Goal: Task Accomplishment & Management: Use online tool/utility

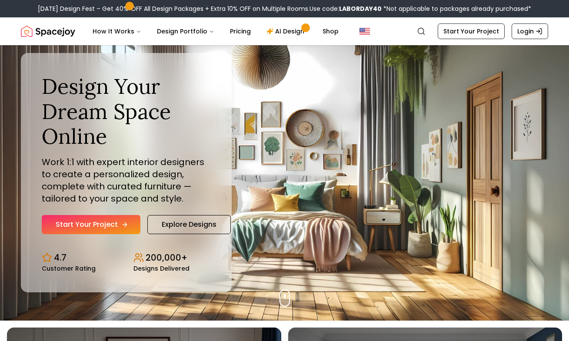
click at [79, 225] on link "Start Your Project" at bounding box center [91, 224] width 99 height 19
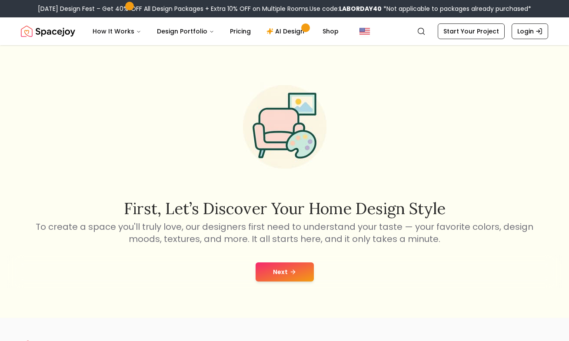
click at [296, 280] on button "Next" at bounding box center [285, 272] width 58 height 19
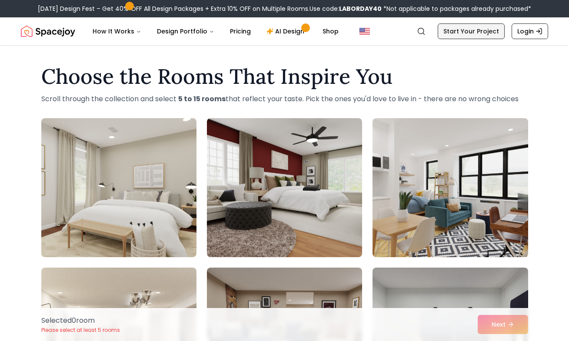
click at [475, 32] on link "Start Your Project" at bounding box center [471, 31] width 67 height 16
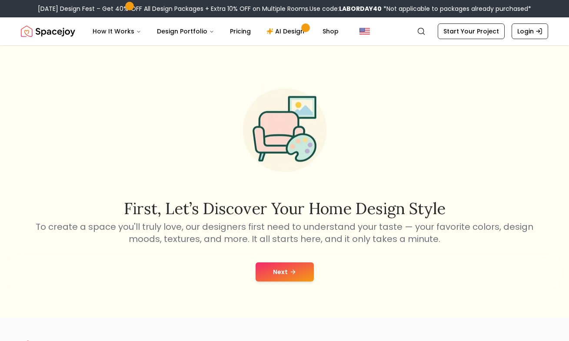
click at [280, 273] on button "Next" at bounding box center [285, 272] width 58 height 19
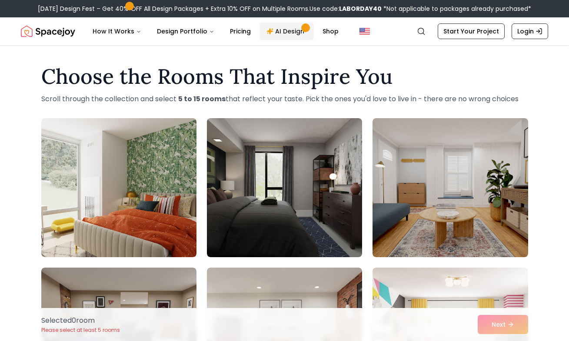
click at [287, 32] on link "AI Design" at bounding box center [287, 31] width 54 height 17
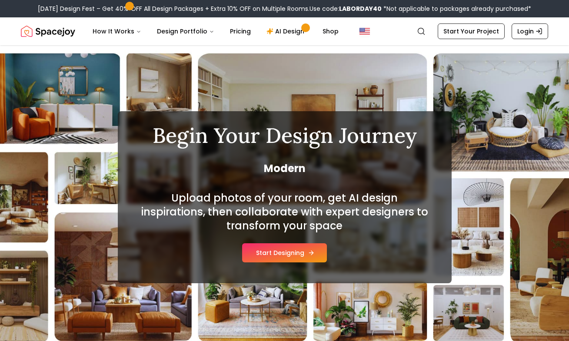
click at [310, 254] on icon at bounding box center [311, 253] width 7 height 7
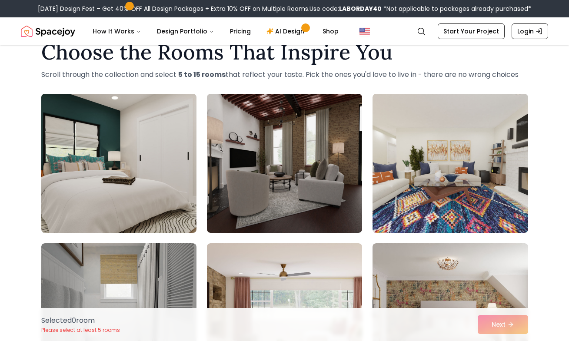
scroll to position [56, 0]
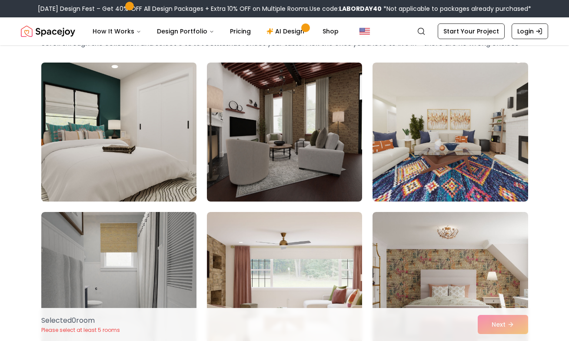
click at [119, 111] on img at bounding box center [118, 132] width 163 height 146
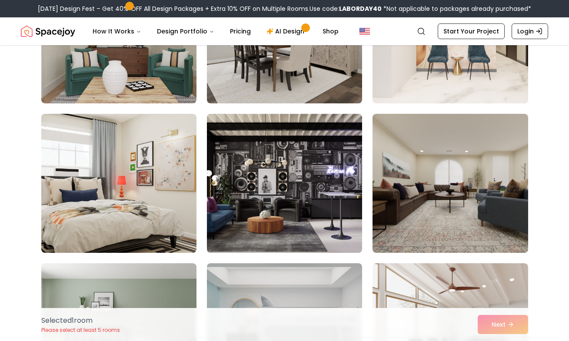
scroll to position [1517, 0]
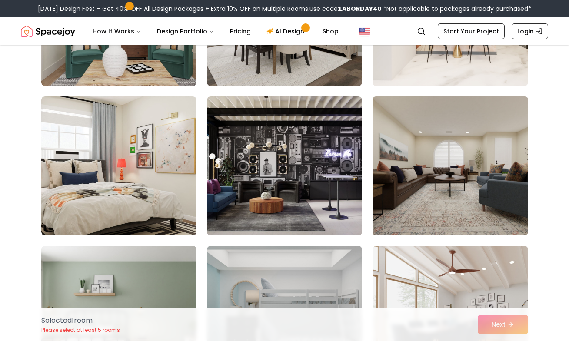
click at [471, 183] on img at bounding box center [450, 166] width 163 height 146
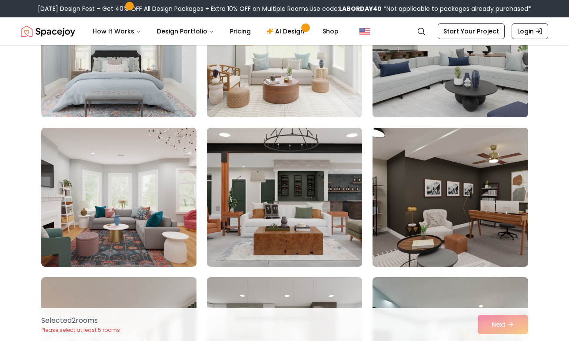
click at [469, 180] on img at bounding box center [450, 197] width 163 height 146
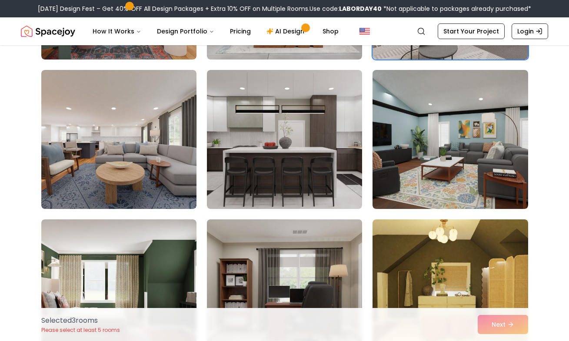
scroll to position [2215, 0]
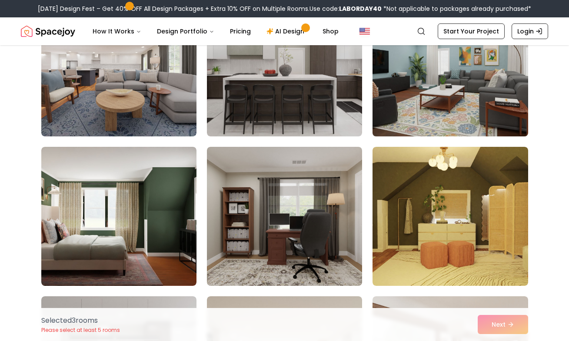
click at [421, 116] on img at bounding box center [450, 67] width 163 height 146
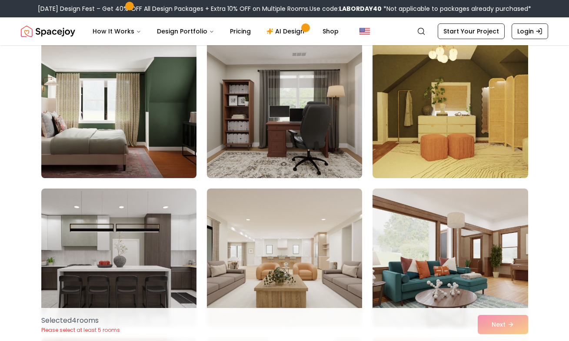
click at [66, 130] on img at bounding box center [118, 109] width 163 height 146
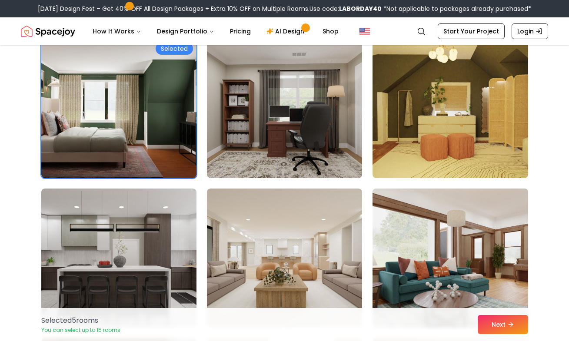
scroll to position [2324, 0]
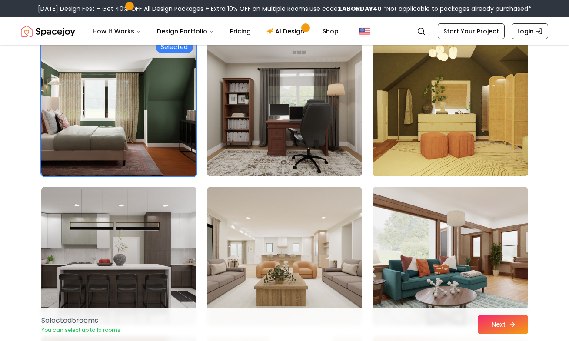
click at [508, 326] on button "Next" at bounding box center [503, 324] width 50 height 19
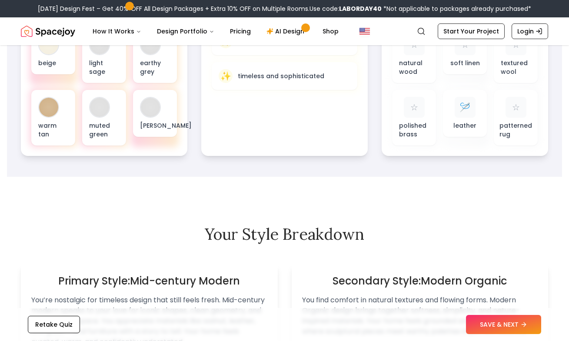
scroll to position [407, 0]
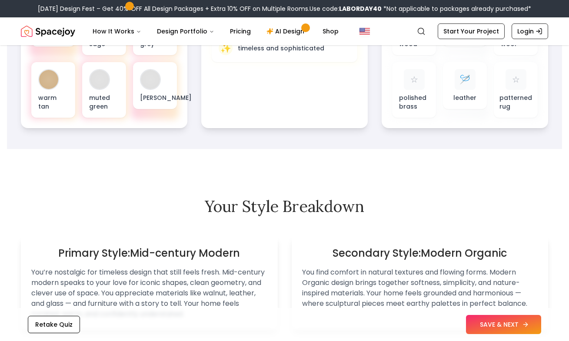
click at [496, 316] on button "SAVE & NEXT" at bounding box center [503, 324] width 75 height 19
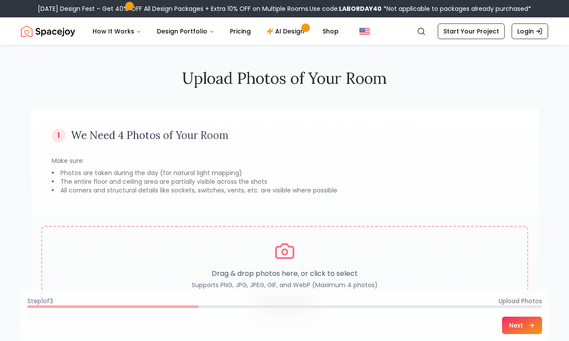
click at [483, 223] on div "1 We Need 4 Photos of Your Room Make sure: Photos are taken during the day (for…" at bounding box center [285, 223] width 508 height 231
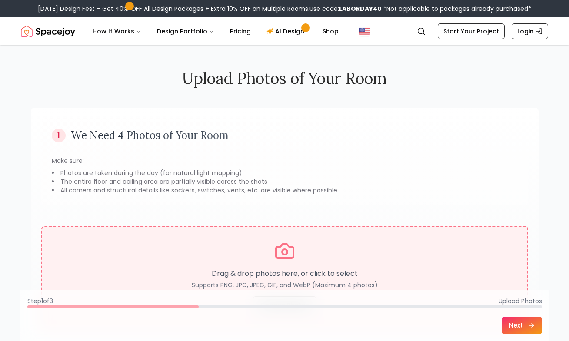
click at [438, 263] on div "Drag & drop photos here, or click to select Supports PNG, JPG, JPEG, GIF, and W…" at bounding box center [284, 277] width 457 height 73
click at [326, 250] on div "Drag & drop photos here, or click to select Supports PNG, JPG, JPEG, GIF, and W…" at bounding box center [284, 277] width 457 height 73
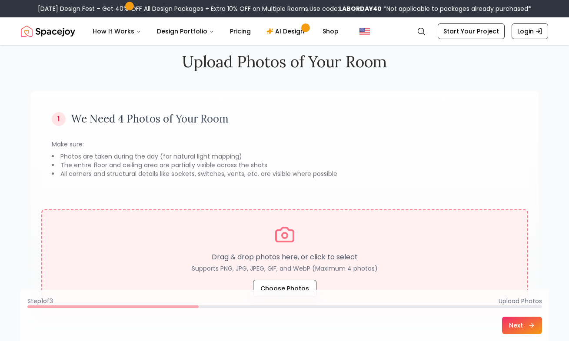
scroll to position [29, 0]
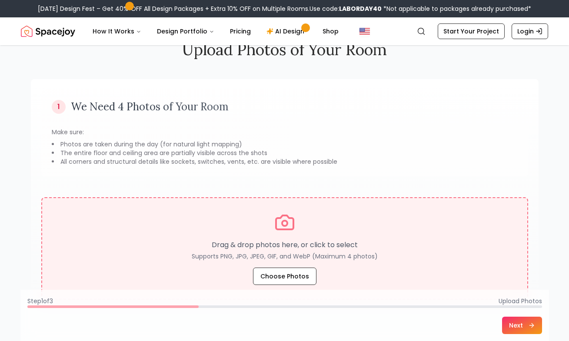
click at [261, 255] on p "Supports PNG, JPG, JPEG, GIF, and WebP (Maximum 4 photos)" at bounding box center [285, 256] width 186 height 9
click at [285, 274] on button "Choose Photos" at bounding box center [284, 276] width 63 height 17
click at [293, 269] on button "Choose Photos" at bounding box center [284, 276] width 63 height 17
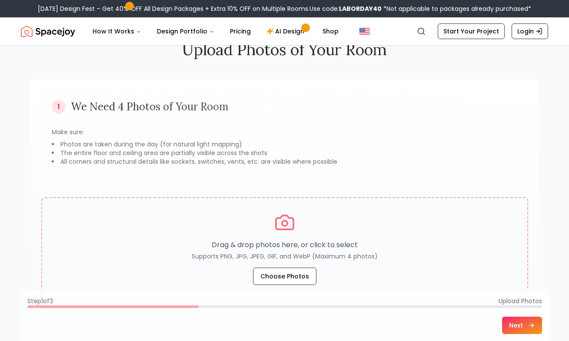
click at [471, 180] on div "1 We Need 4 Photos of Your Room Make sure: Photos are taken during the day (for…" at bounding box center [285, 194] width 508 height 231
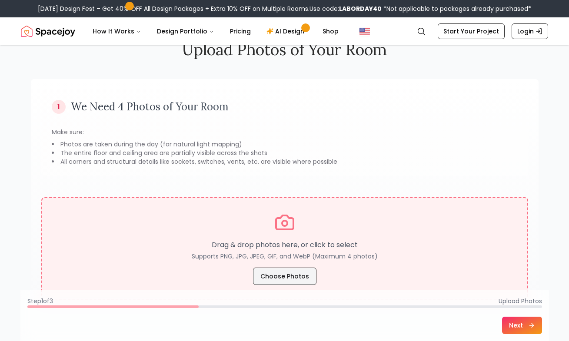
click at [286, 273] on button "Choose Photos" at bounding box center [284, 276] width 63 height 17
click at [419, 240] on div "Drag & drop photos here, or click to select Supports PNG, JPG, JPEG, GIF, and W…" at bounding box center [284, 248] width 457 height 73
click at [276, 250] on p "Drag & drop photos here, or click to select" at bounding box center [285, 245] width 186 height 10
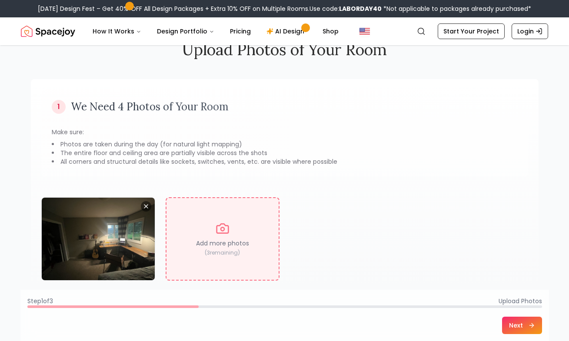
click at [238, 245] on p "Add more photos" at bounding box center [222, 243] width 53 height 9
type input "**********"
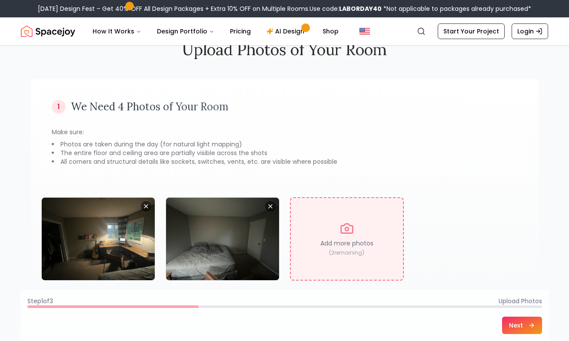
click at [313, 236] on div "Add more photos ( 2 remaining)" at bounding box center [347, 238] width 114 height 83
type input "**********"
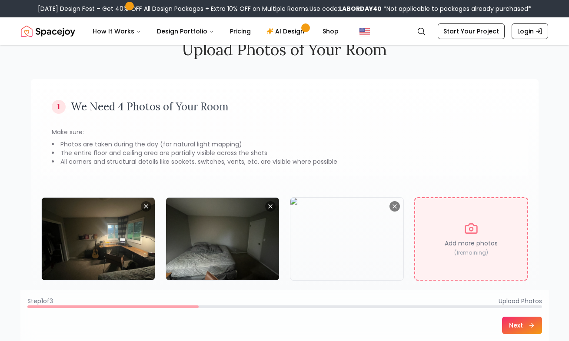
click at [442, 233] on div "Add more photos ( 1 remaining)" at bounding box center [471, 238] width 114 height 83
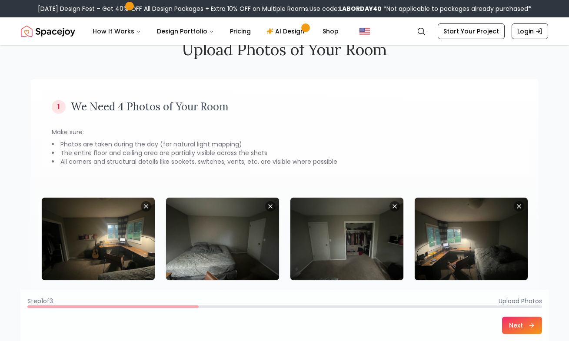
click at [530, 330] on button "Next" at bounding box center [522, 325] width 40 height 17
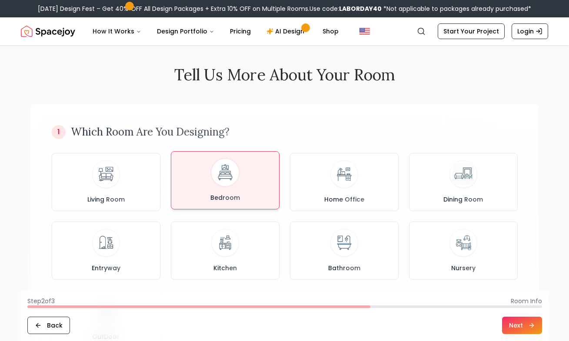
scroll to position [5, 0]
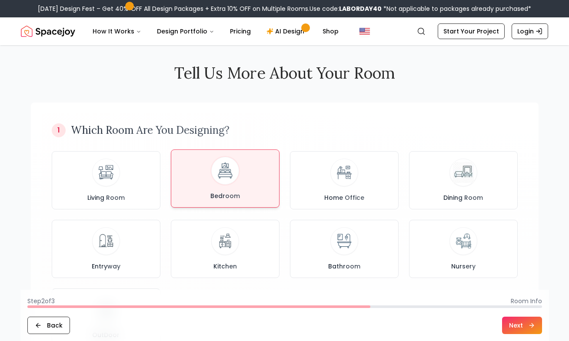
click at [235, 201] on button "Bedroom" at bounding box center [225, 179] width 109 height 58
click at [517, 323] on button "Next" at bounding box center [522, 325] width 40 height 17
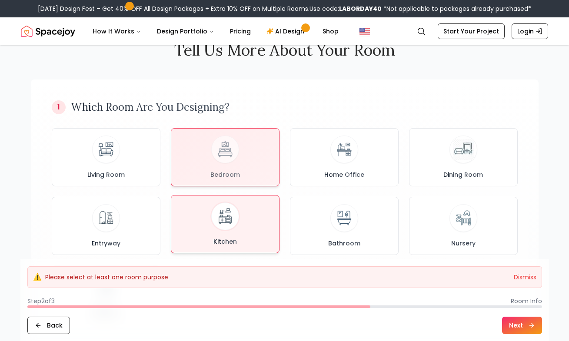
scroll to position [129, 0]
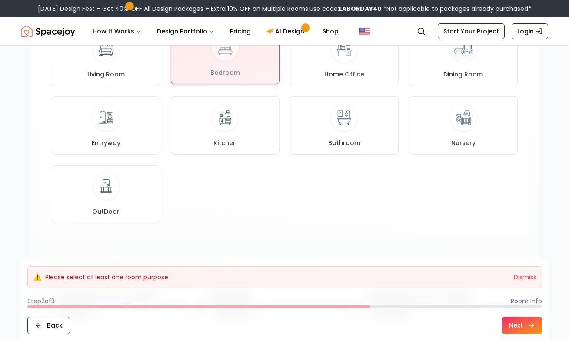
click at [219, 60] on div at bounding box center [225, 55] width 108 height 57
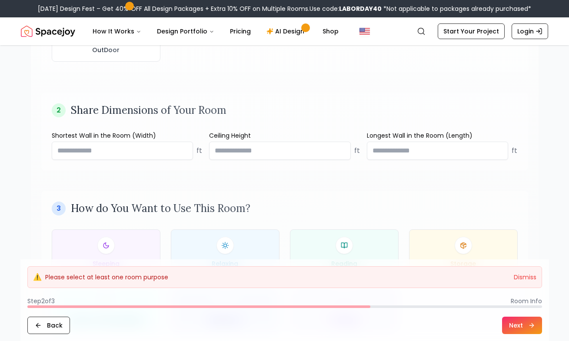
scroll to position [292, 0]
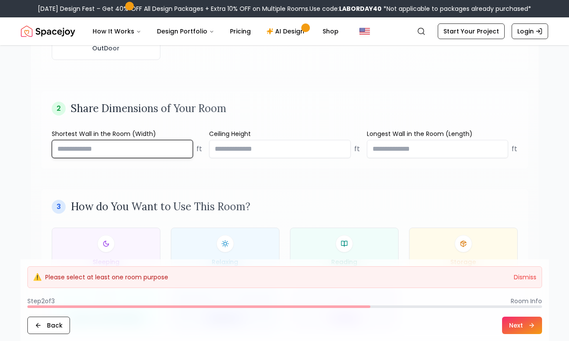
click at [193, 152] on input "number" at bounding box center [123, 149] width 142 height 18
click at [114, 153] on input "number" at bounding box center [123, 149] width 142 height 18
click at [145, 185] on div "1 Which Room Are You Designing? Living Room Bedroom Home Office Dining Room Ent…" at bounding box center [285, 84] width 508 height 536
click at [143, 150] on input "number" at bounding box center [123, 149] width 142 height 18
click at [147, 153] on input "number" at bounding box center [123, 149] width 142 height 18
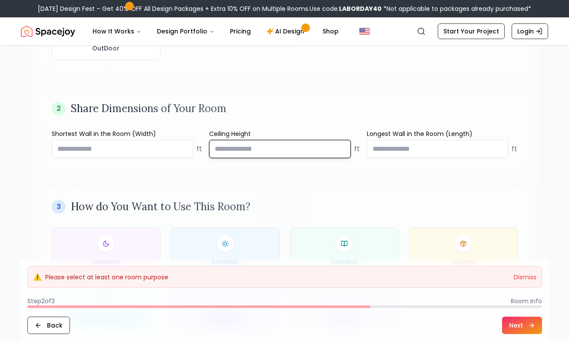
click at [251, 148] on input "number" at bounding box center [280, 149] width 142 height 18
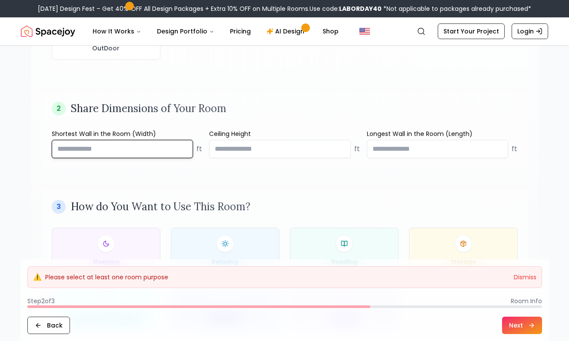
click at [121, 147] on input "number" at bounding box center [123, 149] width 142 height 18
click at [124, 151] on input "number" at bounding box center [123, 149] width 142 height 18
click at [184, 147] on input "****" at bounding box center [123, 149] width 142 height 18
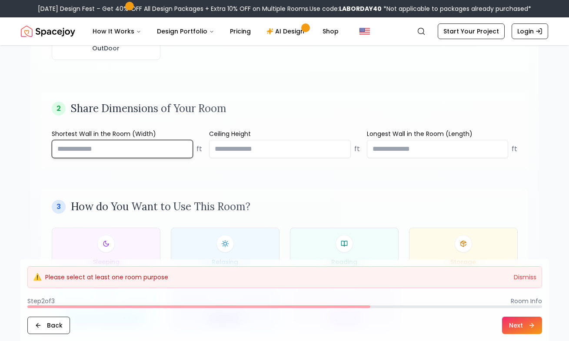
click at [184, 147] on input "****" at bounding box center [123, 149] width 142 height 18
type input "****"
click at [184, 147] on input "****" at bounding box center [123, 149] width 142 height 18
click at [176, 148] on input "****" at bounding box center [123, 149] width 142 height 18
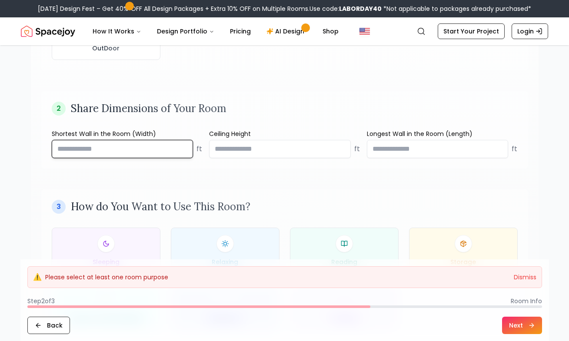
click at [173, 147] on input "****" at bounding box center [123, 149] width 142 height 18
click at [167, 148] on input "****" at bounding box center [123, 149] width 142 height 18
click at [145, 149] on input "****" at bounding box center [123, 149] width 142 height 18
type input "*"
type input "**"
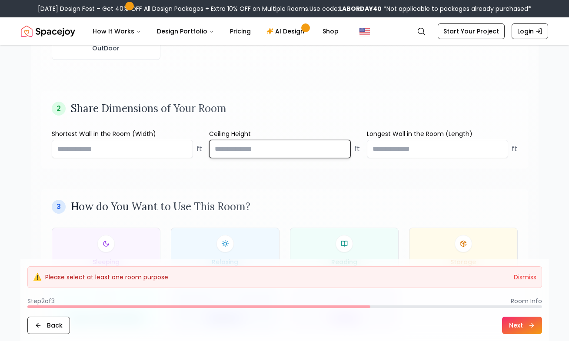
click at [288, 146] on input "number" at bounding box center [280, 149] width 142 height 18
type input "***"
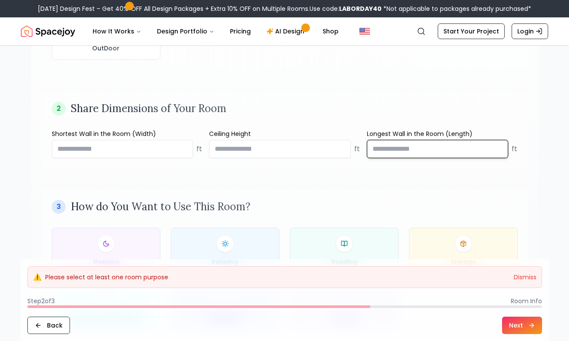
click at [447, 158] on input "number" at bounding box center [438, 149] width 142 height 18
type input "**"
click at [438, 184] on div "1 Which Room Are You Designing? Living Room Bedroom Home Office Dining Room Ent…" at bounding box center [285, 84] width 508 height 536
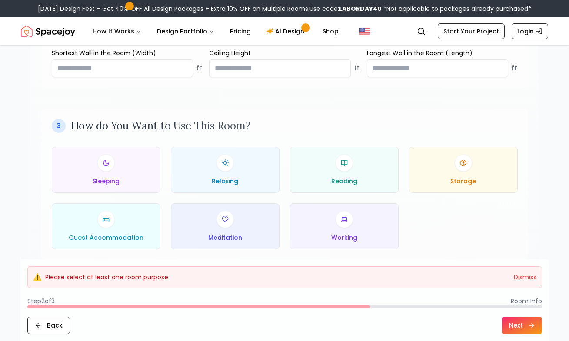
scroll to position [407, 0]
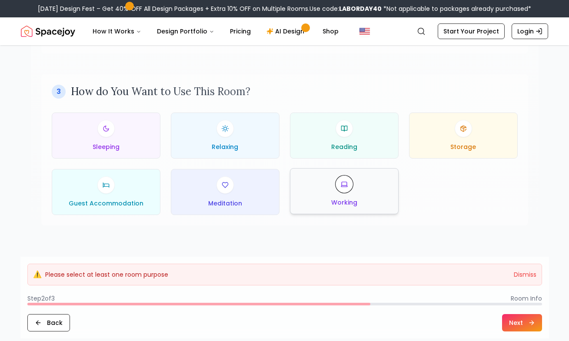
click at [354, 190] on div "Working" at bounding box center [344, 191] width 94 height 31
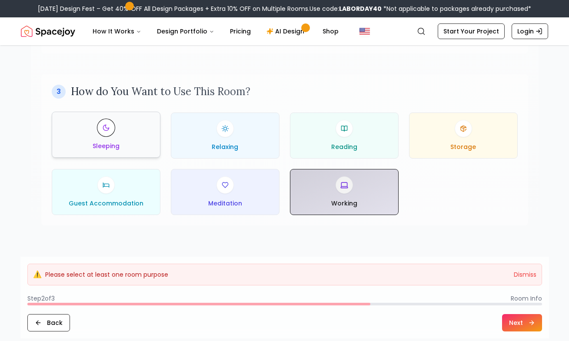
click at [79, 124] on div "Sleeping" at bounding box center [106, 134] width 94 height 31
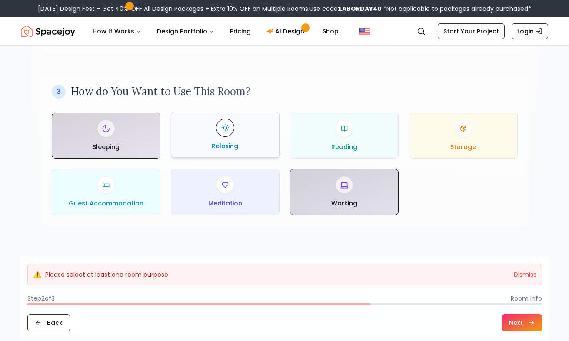
click at [244, 137] on div "Relaxing" at bounding box center [225, 134] width 94 height 31
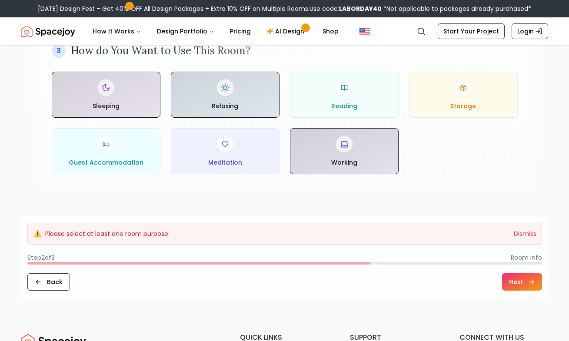
scroll to position [421, 0]
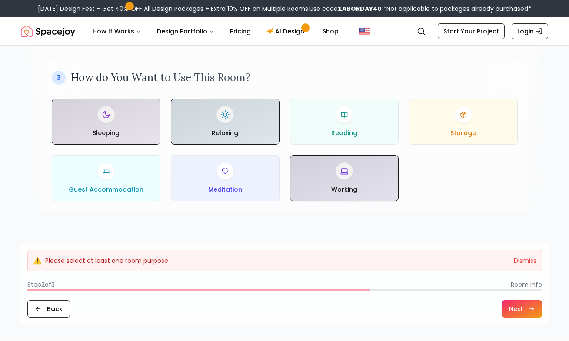
click at [526, 306] on button "Next" at bounding box center [522, 308] width 40 height 17
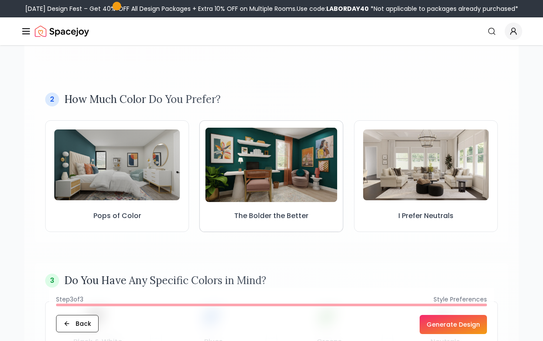
scroll to position [220, 0]
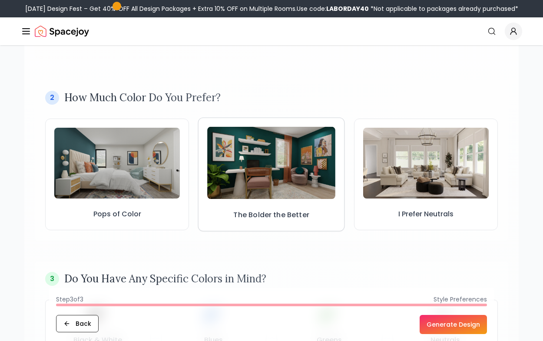
click at [261, 215] on h3 "The Bolder the Better" at bounding box center [272, 215] width 76 height 10
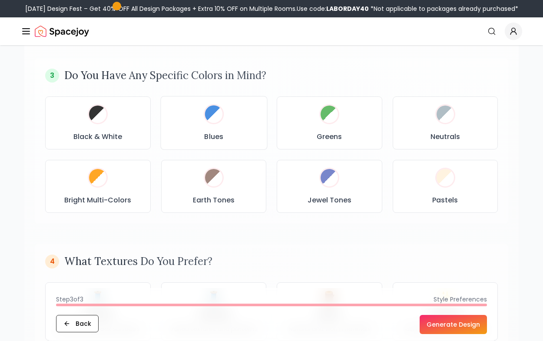
scroll to position [436, 0]
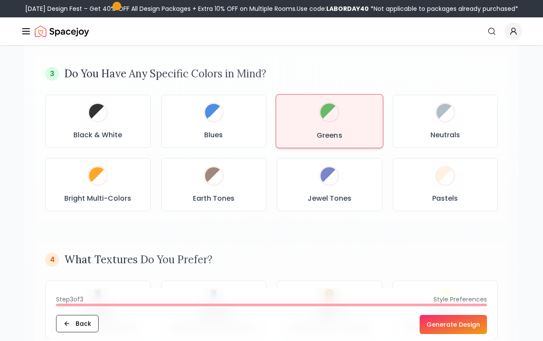
click at [325, 115] on div at bounding box center [330, 112] width 18 height 18
drag, startPoint x: 234, startPoint y: 200, endPoint x: 343, endPoint y: 157, distance: 117.4
click at [234, 200] on h3 "Earth Tones" at bounding box center [214, 198] width 42 height 10
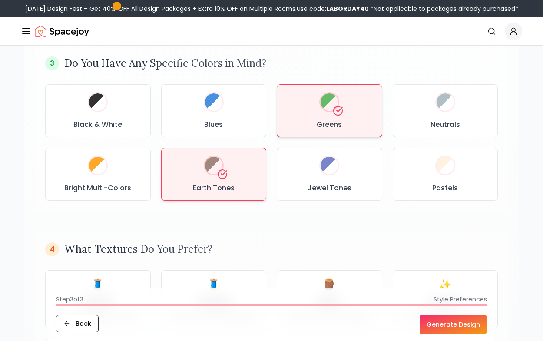
scroll to position [461, 0]
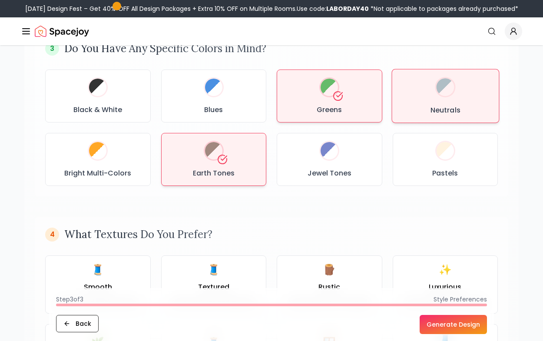
click at [410, 91] on div "Neutrals" at bounding box center [445, 96] width 93 height 39
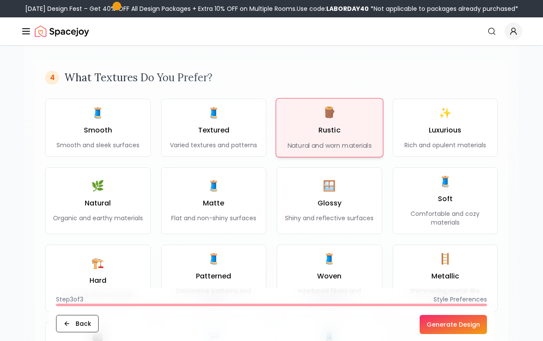
scroll to position [620, 0]
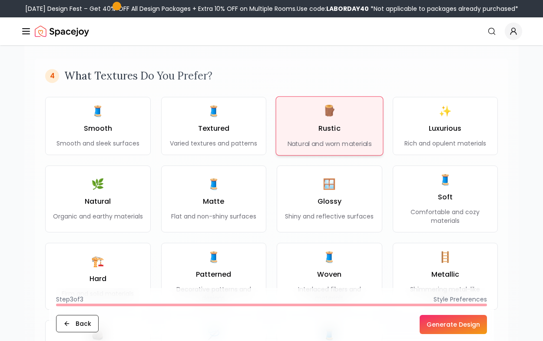
click at [347, 126] on div "🪵 Rustic Natural and worn materials" at bounding box center [330, 126] width 84 height 44
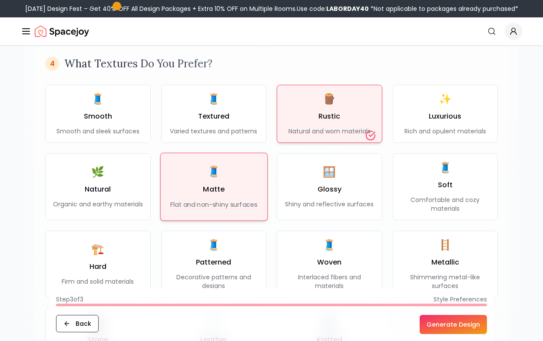
scroll to position [643, 0]
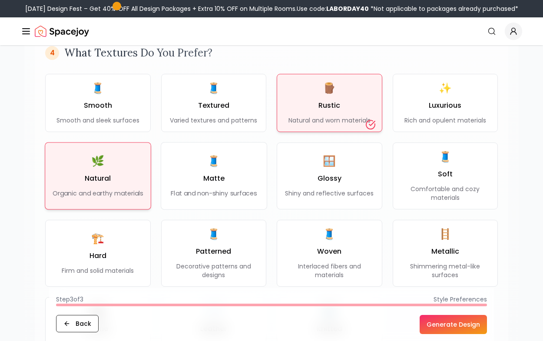
click at [106, 183] on h3 "Natural" at bounding box center [98, 178] width 26 height 10
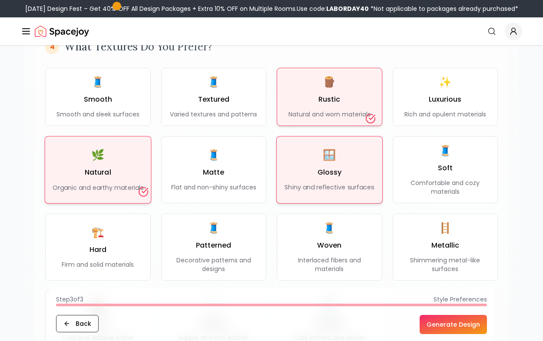
scroll to position [656, 0]
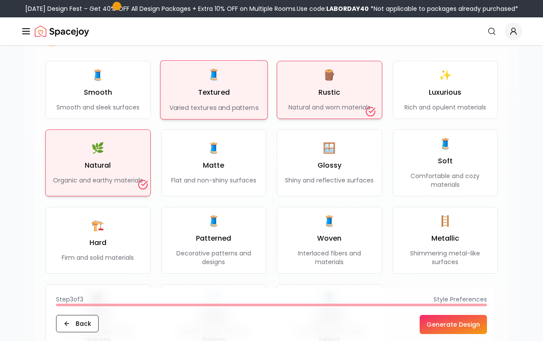
click at [222, 83] on div "🧵 Textured Varied textures and patterns" at bounding box center [213, 90] width 89 height 44
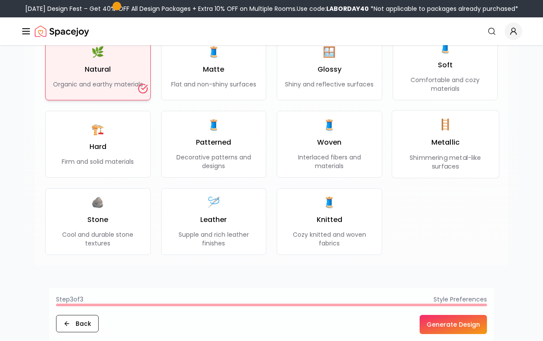
scroll to position [754, 0]
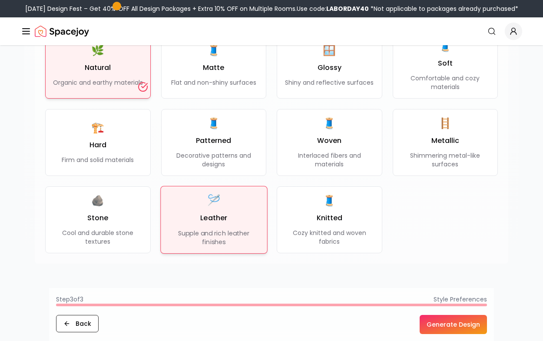
click at [190, 201] on div "🪡 Leather Supple and rich leather finishes" at bounding box center [214, 219] width 92 height 53
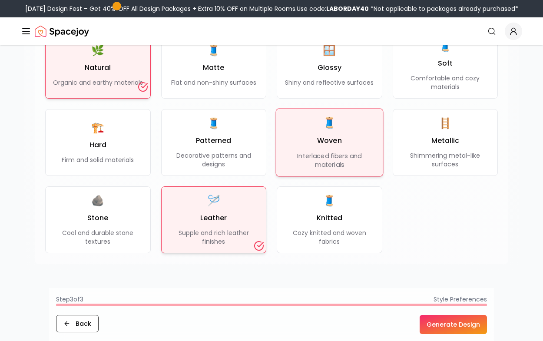
click at [293, 157] on p "Interlaced fibers and materials" at bounding box center [329, 160] width 93 height 18
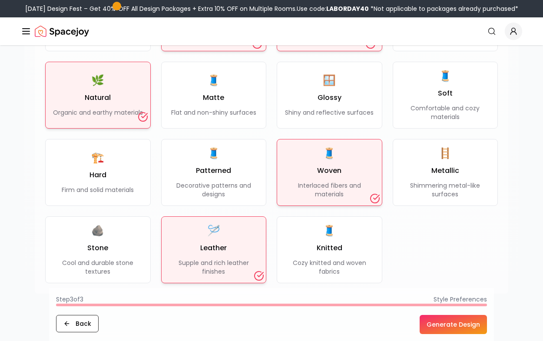
scroll to position [684, 0]
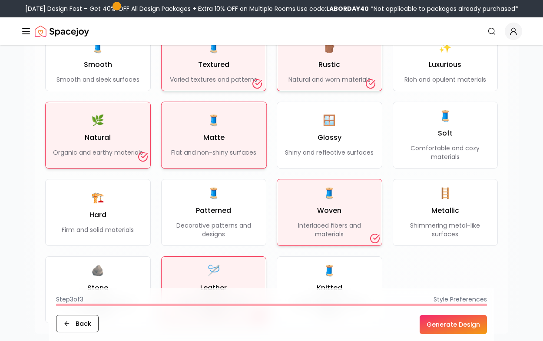
click at [217, 131] on div "🧵 Matte Flat and non-shiny surfaces" at bounding box center [213, 134] width 85 height 43
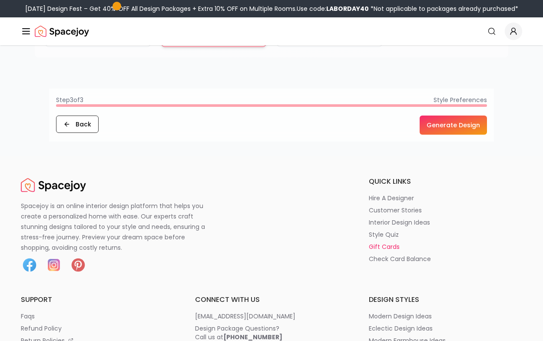
scroll to position [962, 0]
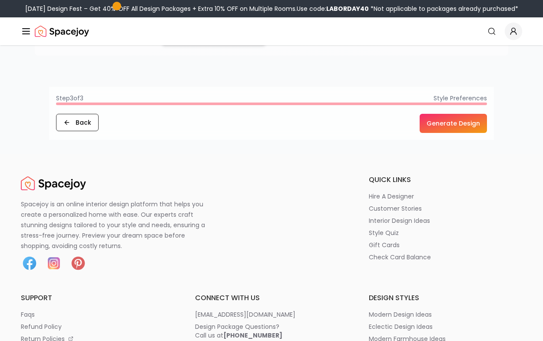
click at [479, 127] on button "Generate Design" at bounding box center [453, 123] width 67 height 19
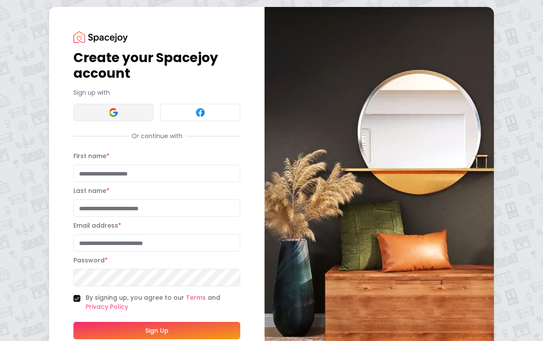
click at [100, 115] on button at bounding box center [113, 112] width 80 height 17
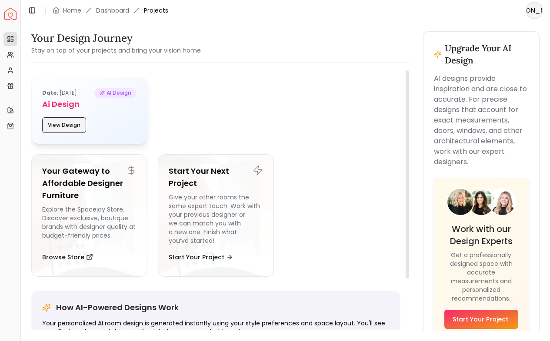
click at [60, 127] on button "View Design" at bounding box center [64, 125] width 44 height 16
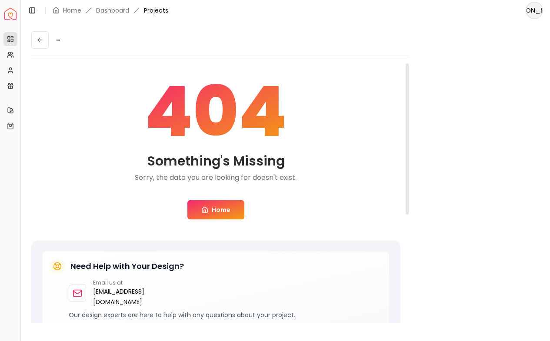
click at [216, 208] on link "Home" at bounding box center [215, 209] width 57 height 19
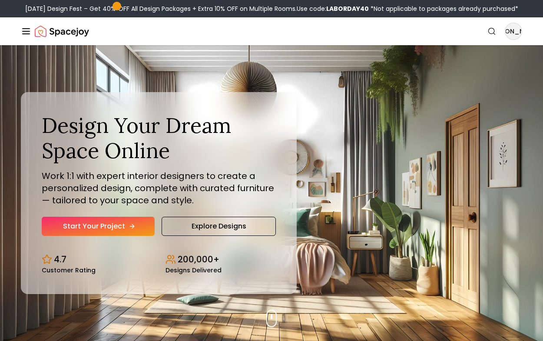
click at [79, 227] on link "Start Your Project" at bounding box center [98, 226] width 113 height 19
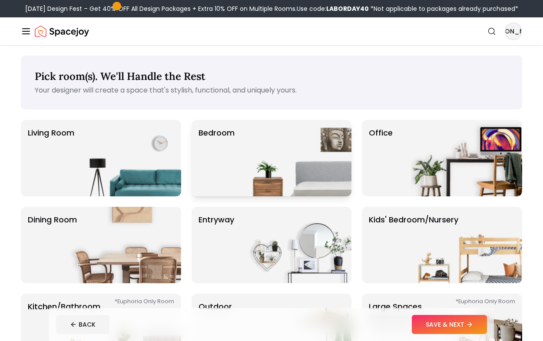
click at [234, 143] on p "Bedroom" at bounding box center [217, 158] width 36 height 63
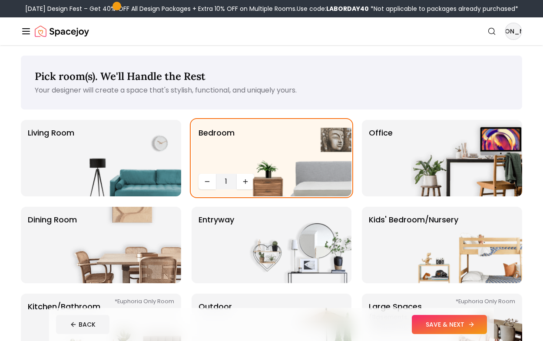
click at [438, 324] on button "SAVE & NEXT" at bounding box center [449, 324] width 75 height 19
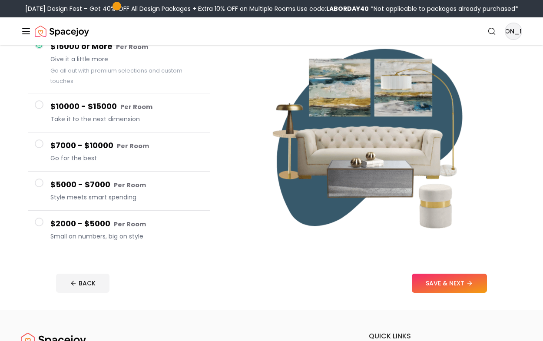
scroll to position [95, 0]
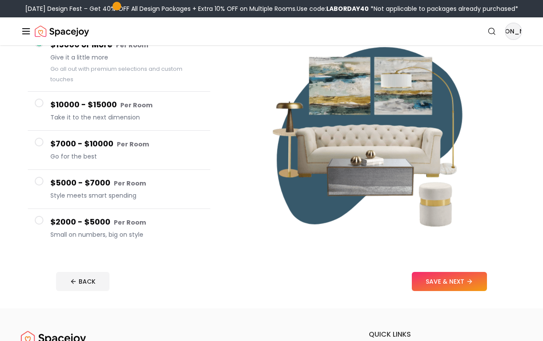
click at [40, 223] on span at bounding box center [39, 220] width 9 height 9
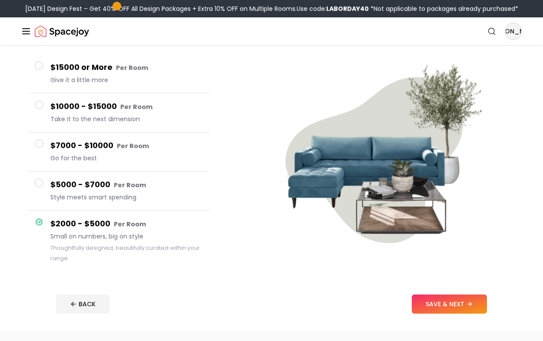
scroll to position [112, 0]
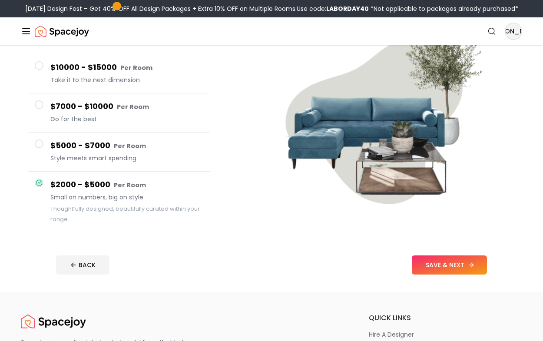
click at [455, 268] on button "SAVE & NEXT" at bounding box center [449, 265] width 75 height 19
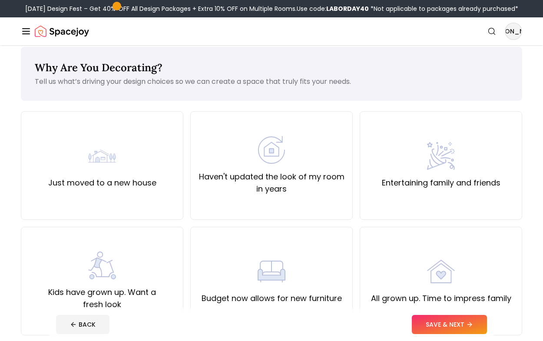
scroll to position [10, 0]
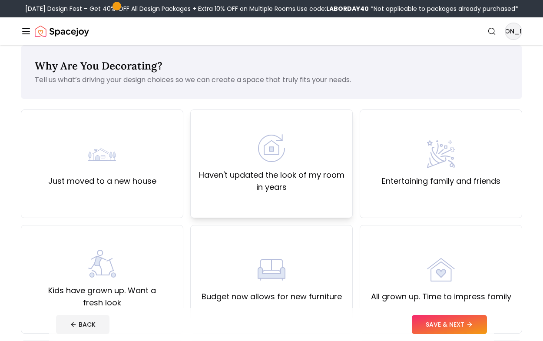
click at [279, 155] on img at bounding box center [272, 148] width 28 height 28
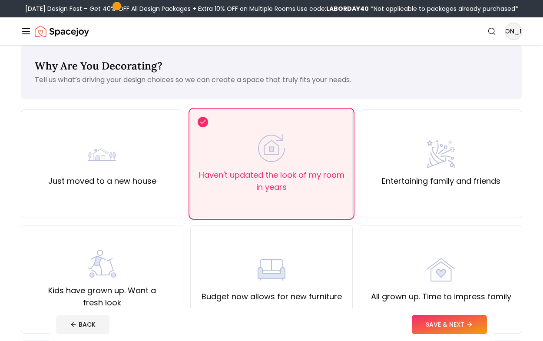
click at [419, 320] on button "SAVE & NEXT" at bounding box center [449, 324] width 75 height 19
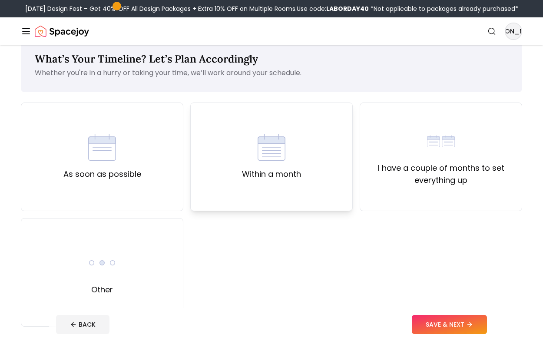
scroll to position [41, 0]
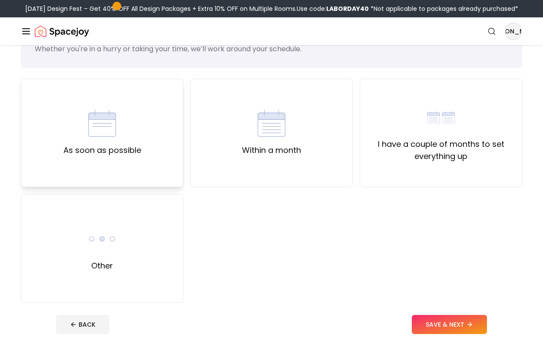
click at [125, 140] on div "As soon as possible" at bounding box center [102, 133] width 78 height 47
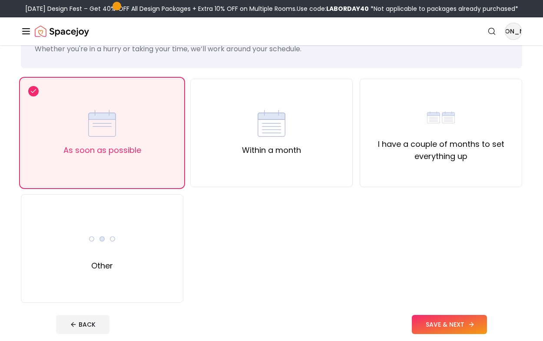
click at [459, 323] on button "SAVE & NEXT" at bounding box center [449, 324] width 75 height 19
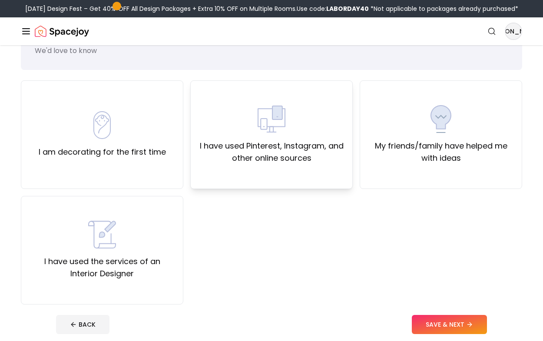
scroll to position [22, 0]
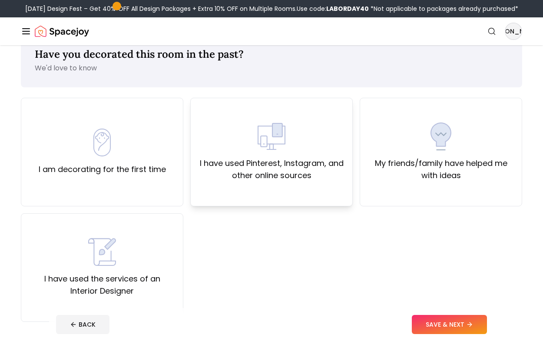
drag, startPoint x: 291, startPoint y: 170, endPoint x: 298, endPoint y: 197, distance: 27.4
click at [290, 170] on label "I have used Pinterest, Instagram, and other online sources" at bounding box center [272, 169] width 148 height 24
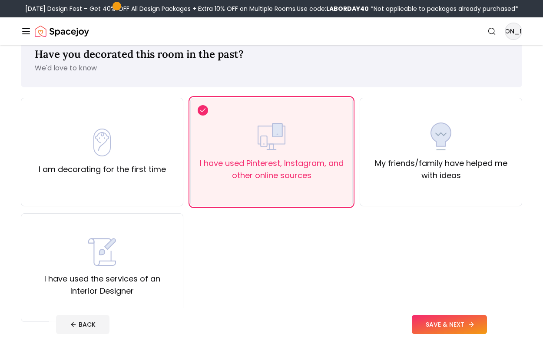
click at [453, 327] on button "SAVE & NEXT" at bounding box center [449, 324] width 75 height 19
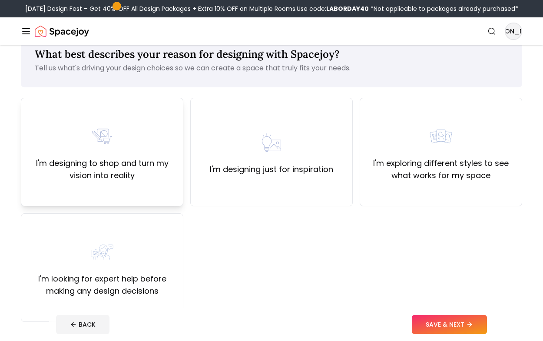
click at [53, 141] on div "I'm designing to shop and turn my vision into reality" at bounding box center [102, 152] width 148 height 59
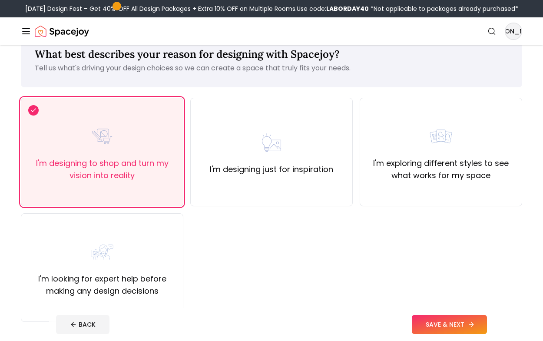
click at [417, 322] on button "SAVE & NEXT" at bounding box center [449, 324] width 75 height 19
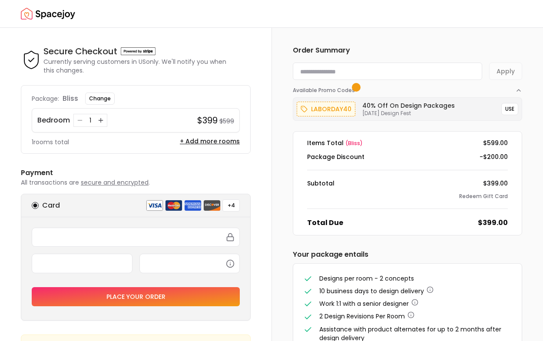
click at [63, 11] on img "Spacejoy" at bounding box center [48, 13] width 54 height 17
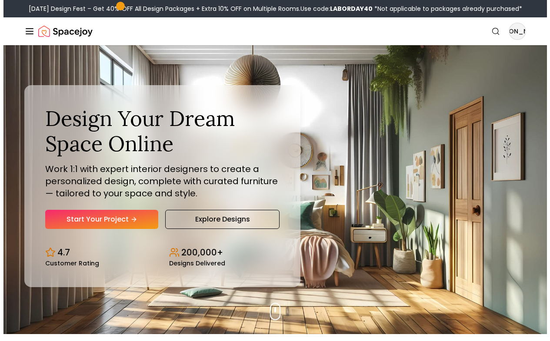
scroll to position [19, 0]
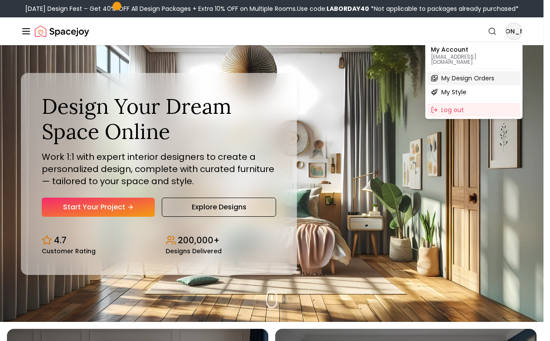
click at [463, 75] on span "My Design Orders" at bounding box center [467, 78] width 53 height 9
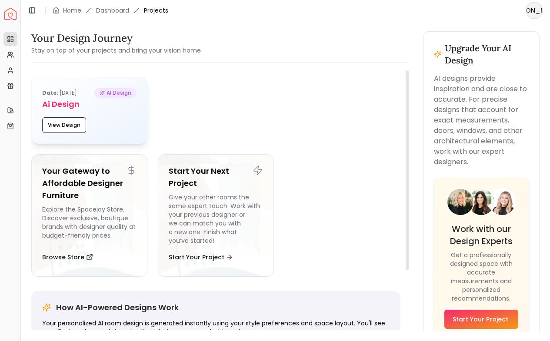
click at [108, 113] on div "Date: [DATE] AI Design Ai Design View Design" at bounding box center [89, 110] width 115 height 66
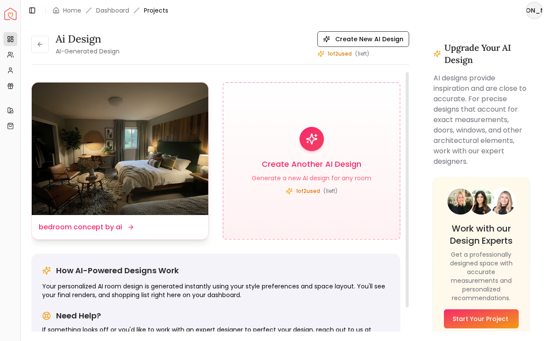
click at [152, 221] on div "Design Name bedroom concept by [PERSON_NAME]" at bounding box center [120, 227] width 177 height 24
